Goal: Find specific page/section: Find specific page/section

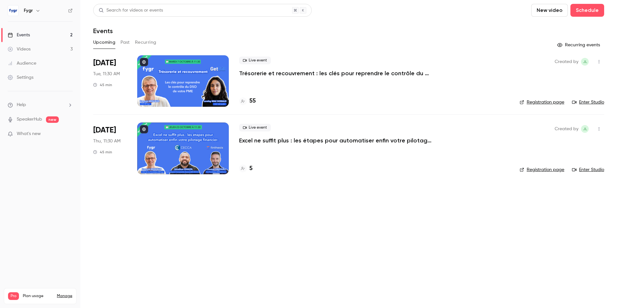
click at [49, 51] on link "Videos 3" at bounding box center [40, 49] width 80 height 14
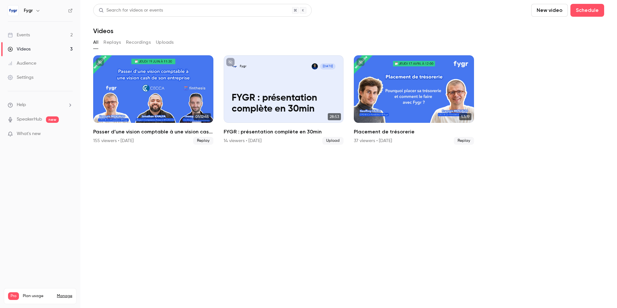
click at [30, 33] on link "Events 2" at bounding box center [40, 35] width 80 height 14
